Goal: Transaction & Acquisition: Subscribe to service/newsletter

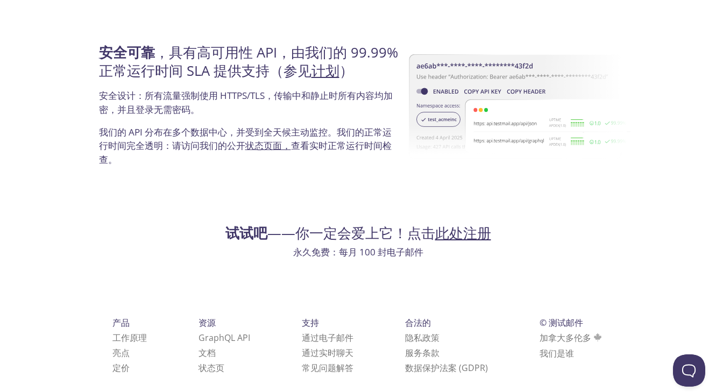
scroll to position [2036, 0]
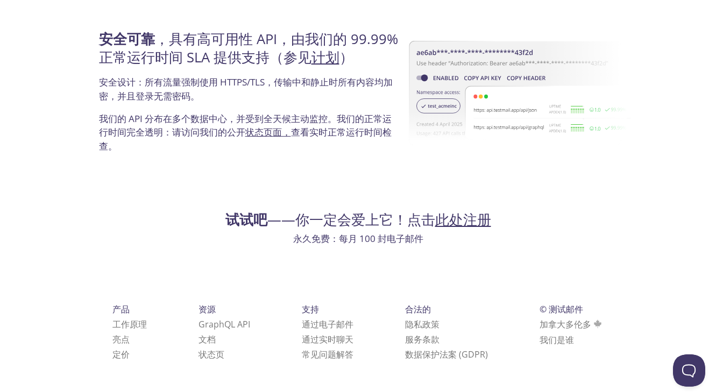
click at [467, 214] on font "此处注册" at bounding box center [463, 219] width 56 height 19
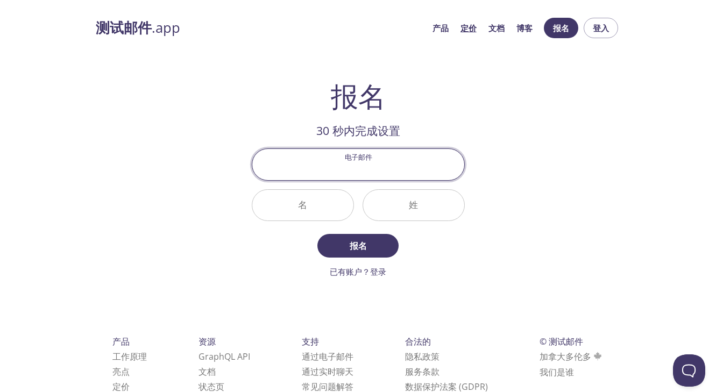
click at [470, 27] on font "定价" at bounding box center [469, 28] width 16 height 11
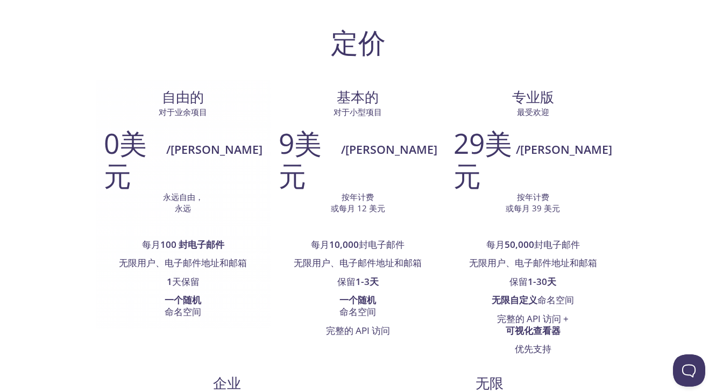
scroll to position [108, 0]
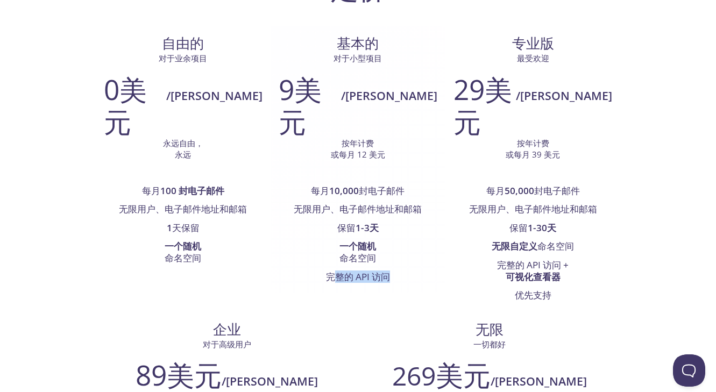
drag, startPoint x: 228, startPoint y: 266, endPoint x: 295, endPoint y: 261, distance: 67.5
click at [295, 268] on li "完整的 API 访问" at bounding box center [358, 277] width 159 height 18
click at [281, 292] on div "自由的 对于业余项目 0美元 /米 永远自由， 永远 每月 100 封电子邮件 无限用户、电子邮件地址和邮箱 1 天保留 一个随机 命名空间 基本的 对于小型…" at bounding box center [358, 333] width 525 height 614
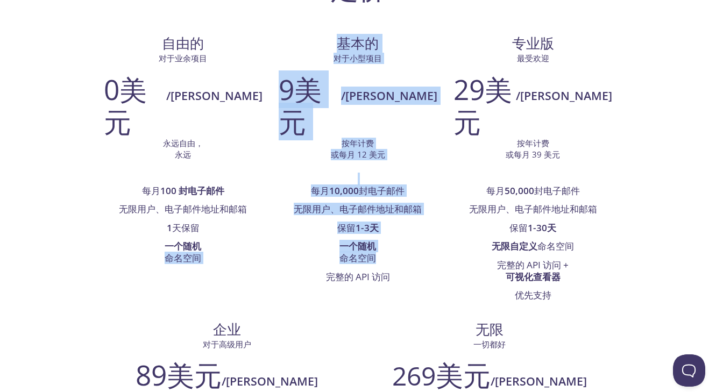
drag, startPoint x: 133, startPoint y: 263, endPoint x: 190, endPoint y: 266, distance: 57.1
click at [190, 266] on div "自由的 对于业余项目 0美元 /米 永远自由， 永远 每月 100 封电子邮件 无限用户、电子邮件地址和邮箱 1 天保留 一个随机 命名空间 基本的 对于小型…" at bounding box center [358, 333] width 525 height 614
click at [181, 274] on div "自由的 对于业余项目 0美元 /米 永远自由， 永远 每月 100 封电子邮件 无限用户、电子邮件地址和邮箱 1 天保留 一个随机 命名空间 基本的 对于小型…" at bounding box center [358, 333] width 525 height 614
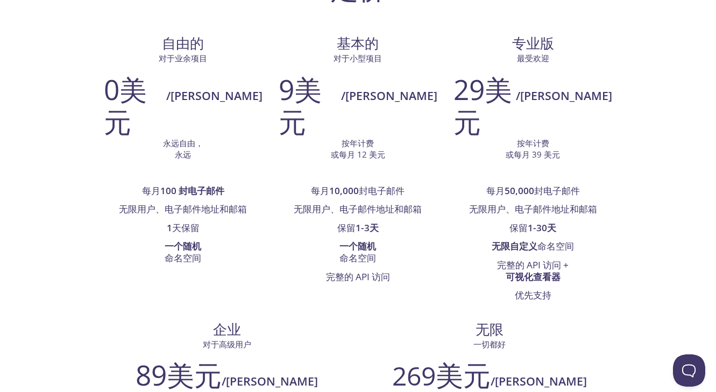
scroll to position [0, 0]
